Goal: Task Accomplishment & Management: Complete application form

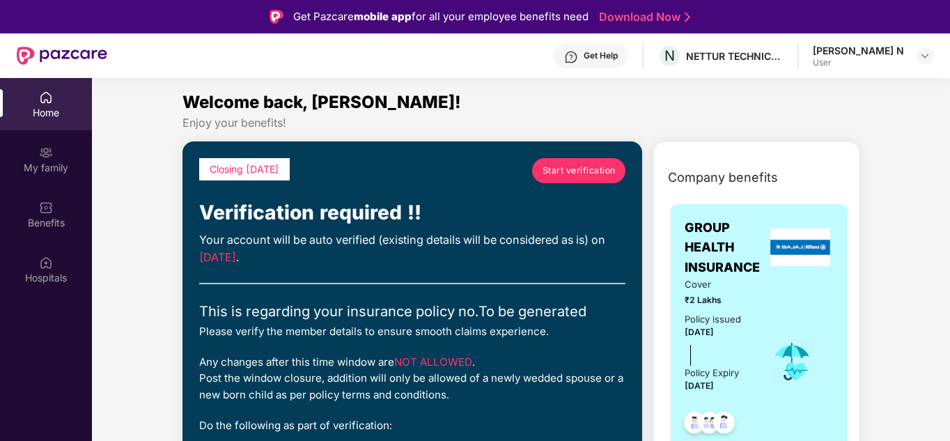
click at [594, 176] on span "Start verification" at bounding box center [579, 170] width 73 height 13
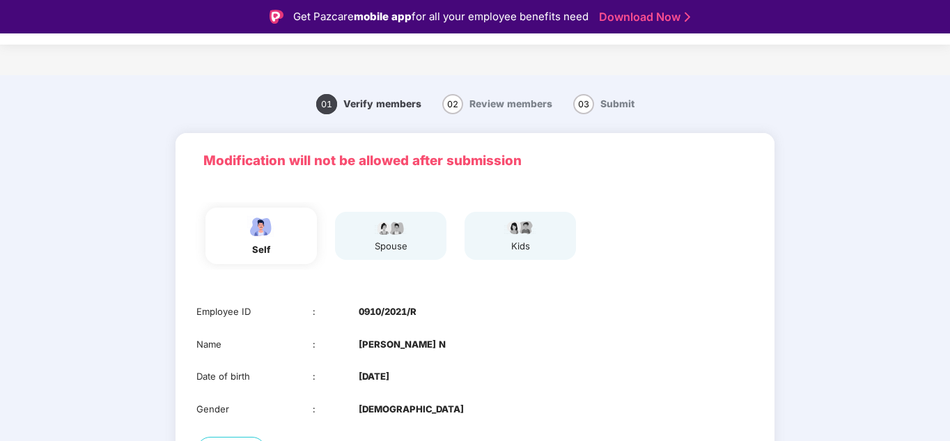
scroll to position [110, 0]
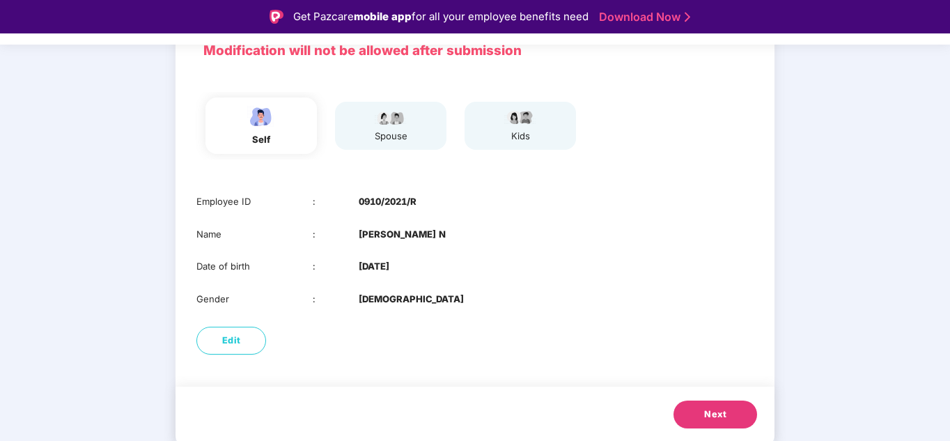
click at [721, 410] on span "Next" at bounding box center [715, 415] width 22 height 14
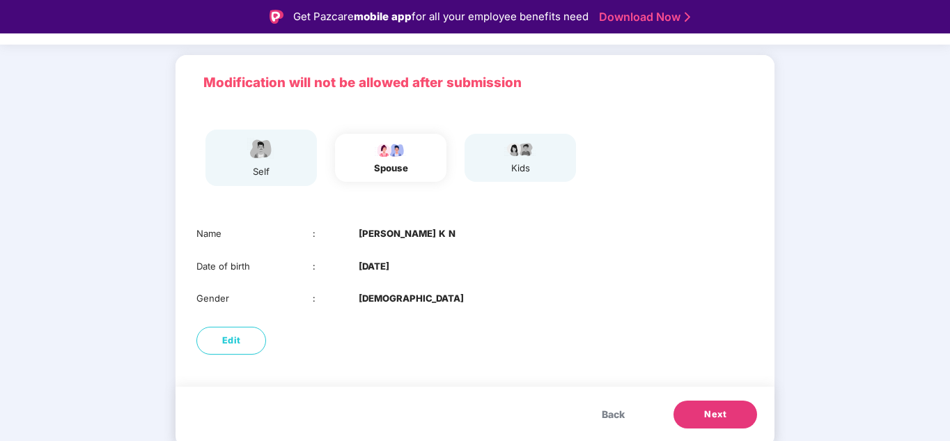
scroll to position [78, 0]
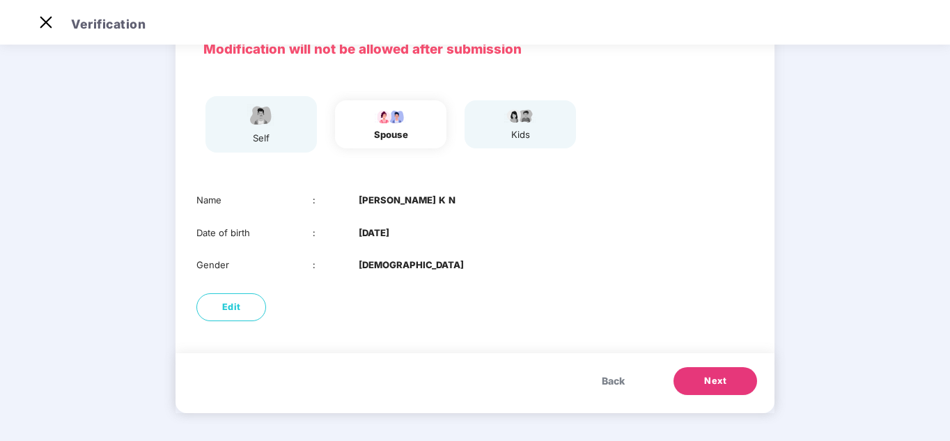
click at [721, 410] on div "Back Next" at bounding box center [475, 383] width 599 height 60
click at [712, 382] on span "Next" at bounding box center [715, 381] width 22 height 14
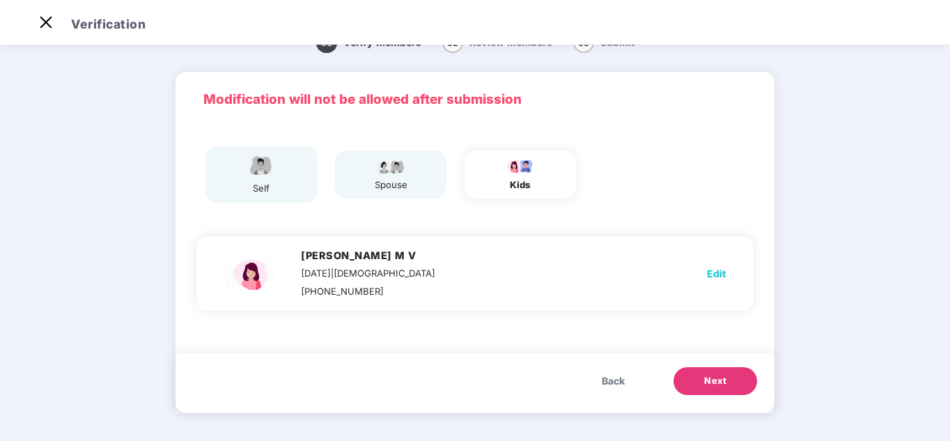
click at [712, 382] on span "Next" at bounding box center [715, 381] width 22 height 14
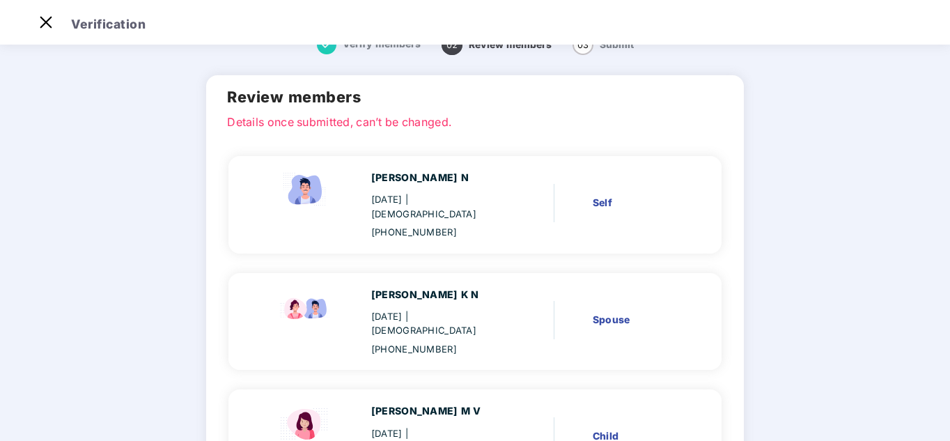
scroll to position [149, 0]
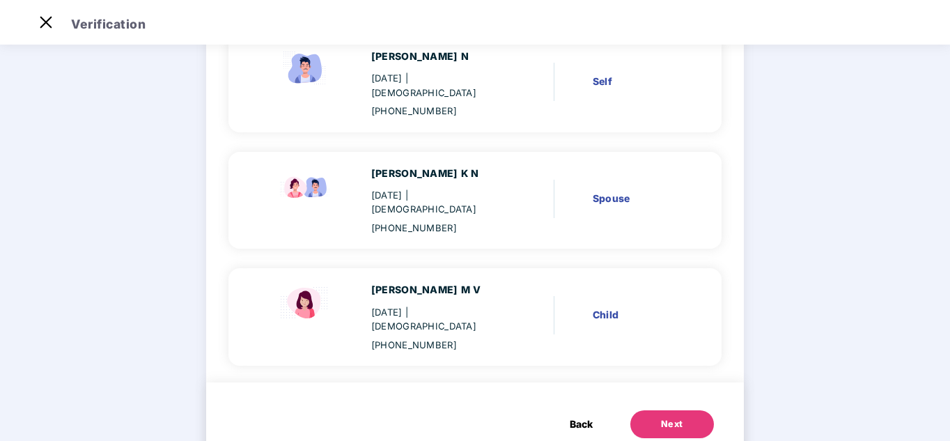
click at [696, 410] on button "Next" at bounding box center [672, 424] width 84 height 28
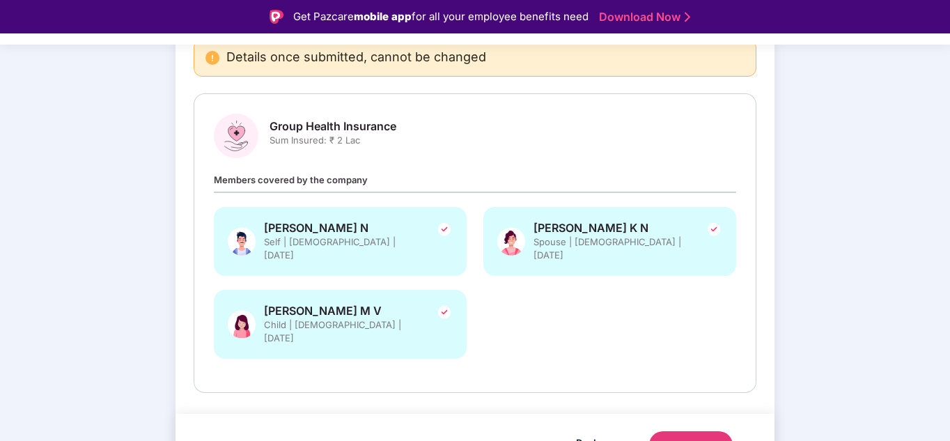
click at [696, 438] on div "Submit" at bounding box center [690, 445] width 33 height 14
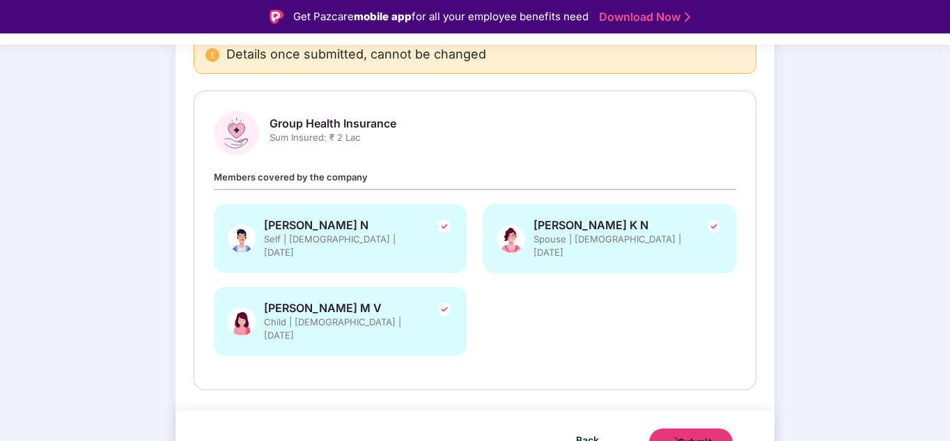
scroll to position [153, 0]
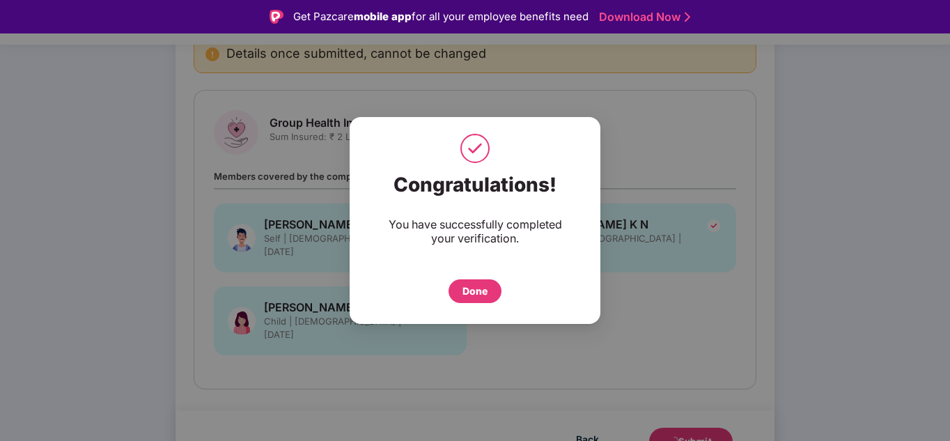
click at [490, 297] on div "Done" at bounding box center [475, 291] width 53 height 24
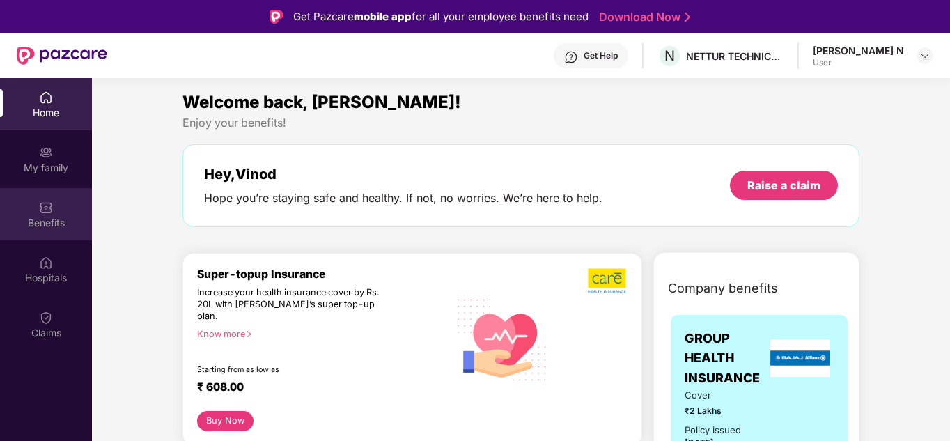
click at [45, 226] on div "Benefits" at bounding box center [46, 223] width 92 height 14
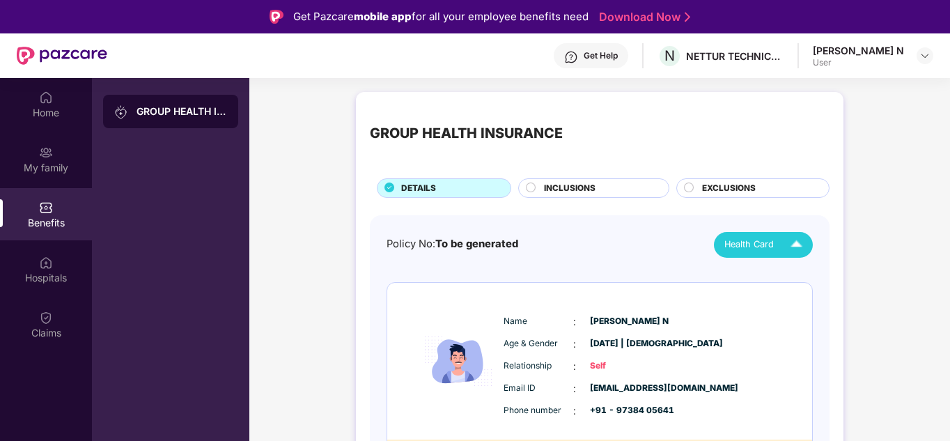
click at [805, 245] on img at bounding box center [796, 245] width 24 height 24
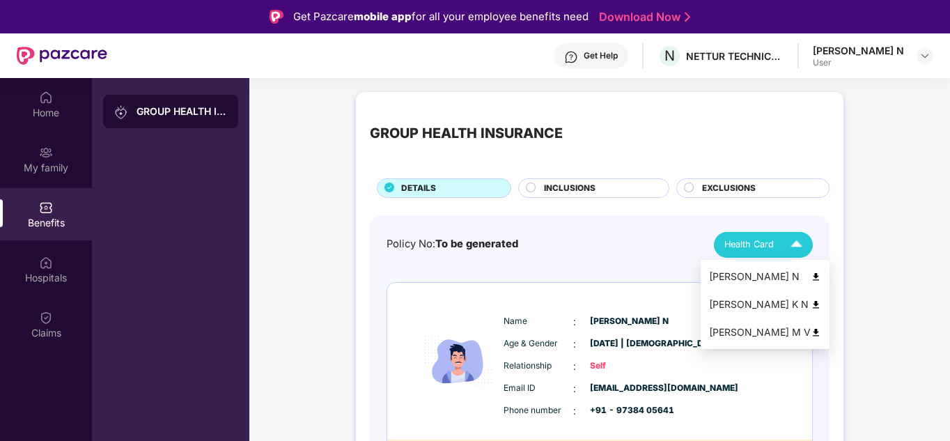
click at [744, 272] on div "[PERSON_NAME] N" at bounding box center [765, 276] width 112 height 15
